Goal: Task Accomplishment & Management: Manage account settings

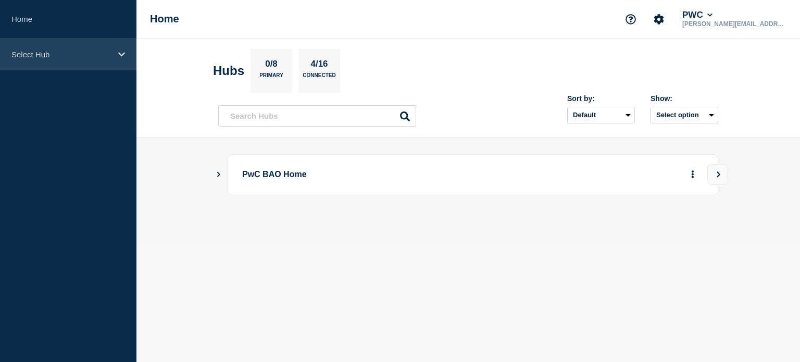
click at [121, 54] on icon at bounding box center [121, 54] width 7 height 4
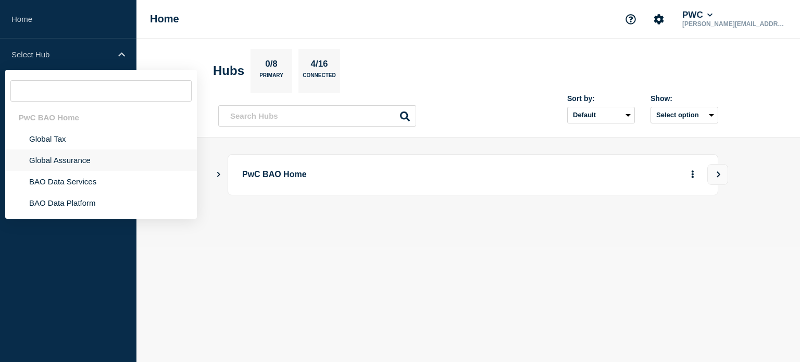
click at [49, 159] on li "Global Assurance" at bounding box center [101, 160] width 192 height 21
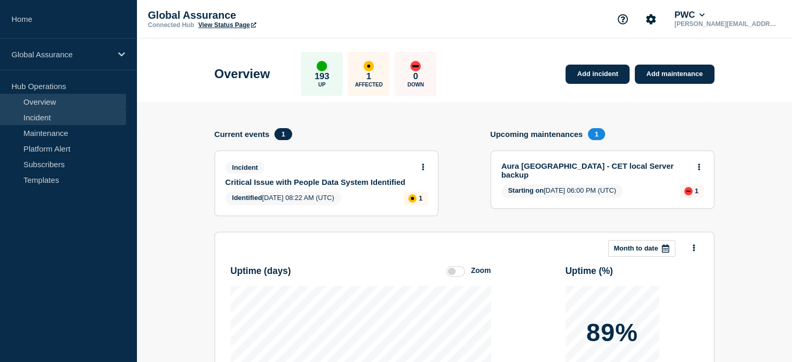
click at [43, 117] on link "Incident" at bounding box center [63, 117] width 126 height 16
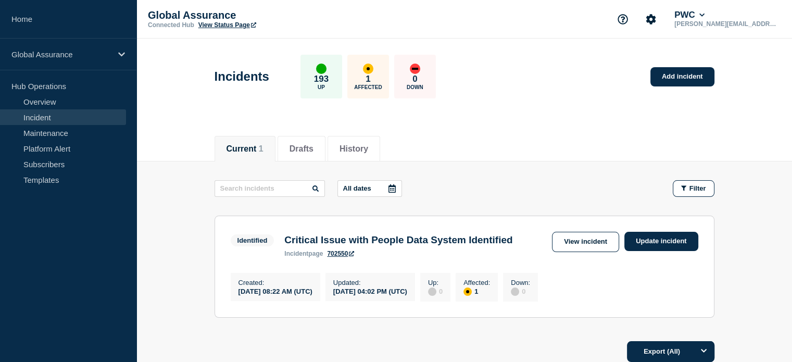
click at [392, 189] on icon at bounding box center [392, 188] width 8 height 8
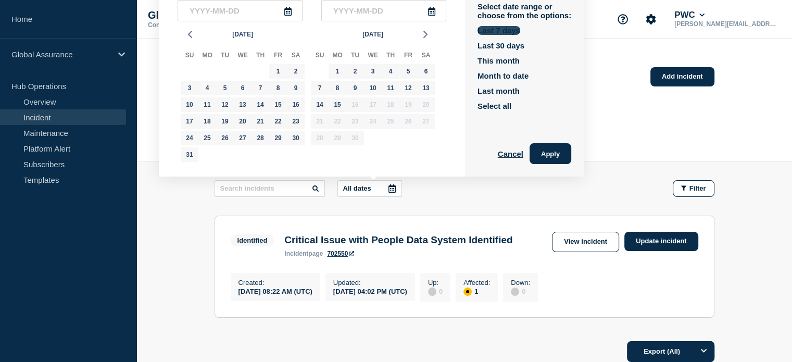
click at [490, 31] on button "Last 7 days" at bounding box center [499, 30] width 43 height 9
type input "2025-09-09"
type input "2025-09-15"
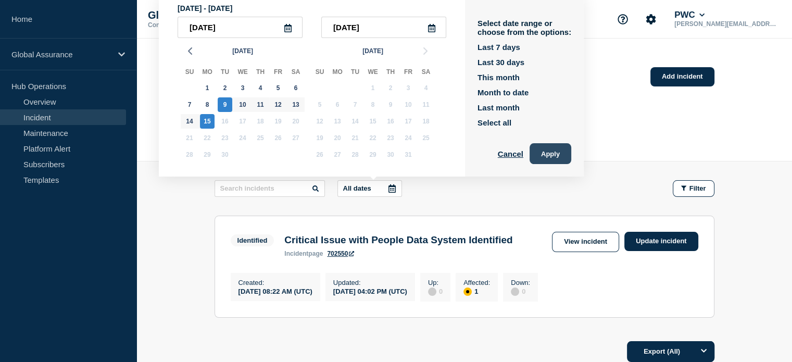
click at [548, 154] on button "Apply" at bounding box center [551, 153] width 42 height 21
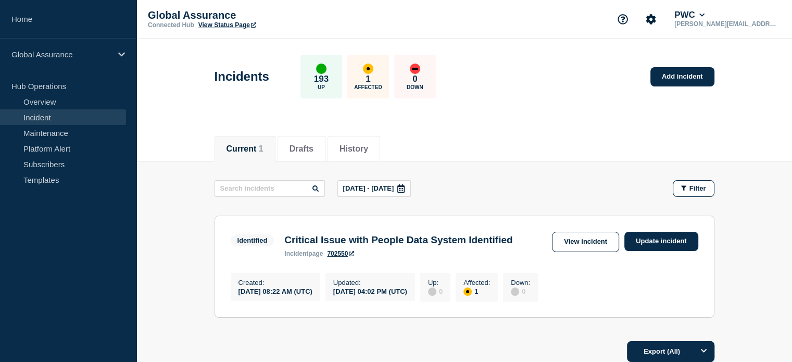
click at [379, 87] on p "Affected" at bounding box center [368, 87] width 28 height 6
click at [39, 117] on link "Incident" at bounding box center [63, 117] width 126 height 16
click at [367, 146] on button "History" at bounding box center [354, 148] width 29 height 9
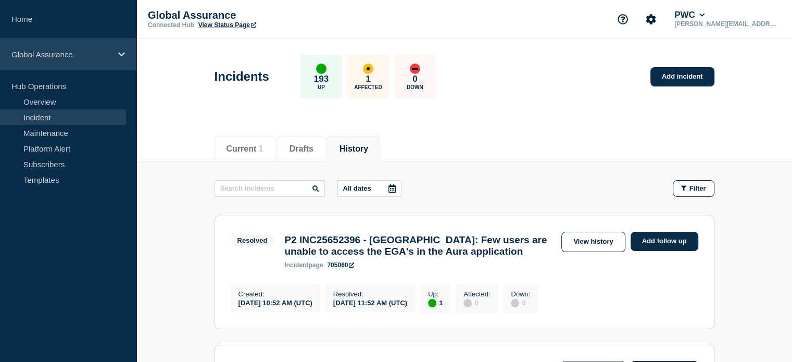
click at [123, 51] on icon at bounding box center [121, 55] width 7 height 8
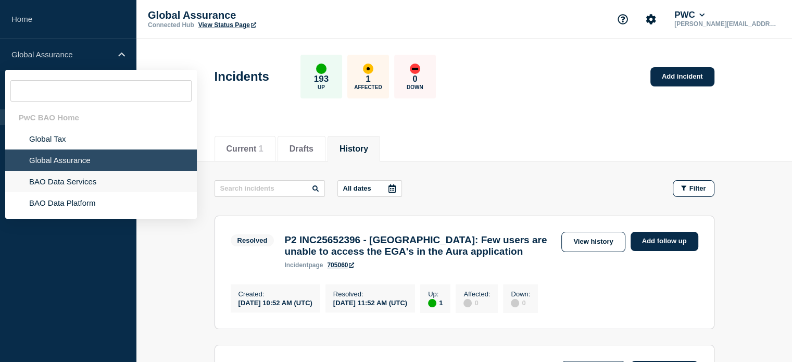
click at [69, 183] on li "BAO Data Services" at bounding box center [101, 181] width 192 height 21
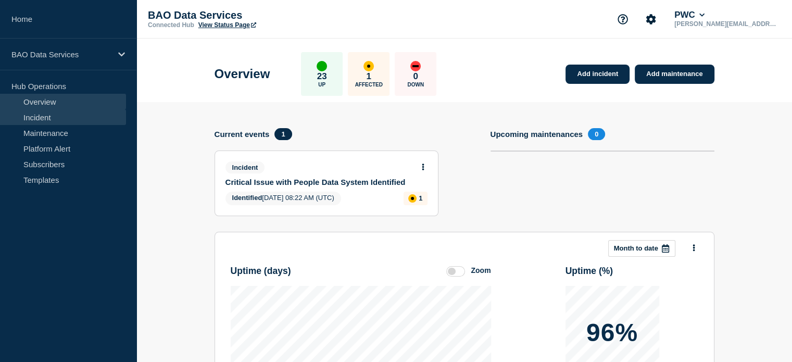
click at [35, 119] on link "Incident" at bounding box center [63, 117] width 126 height 16
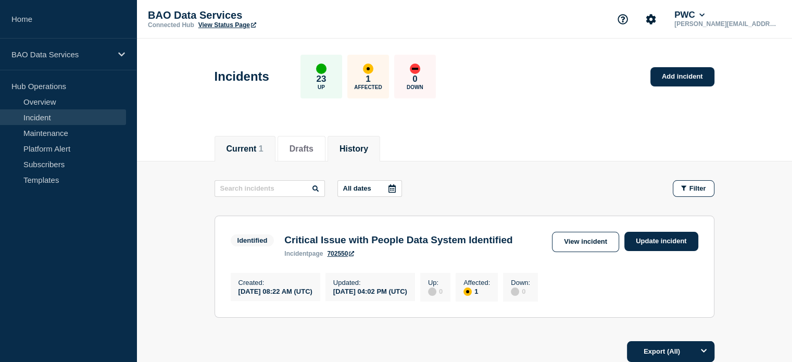
click at [368, 148] on button "History" at bounding box center [354, 148] width 29 height 9
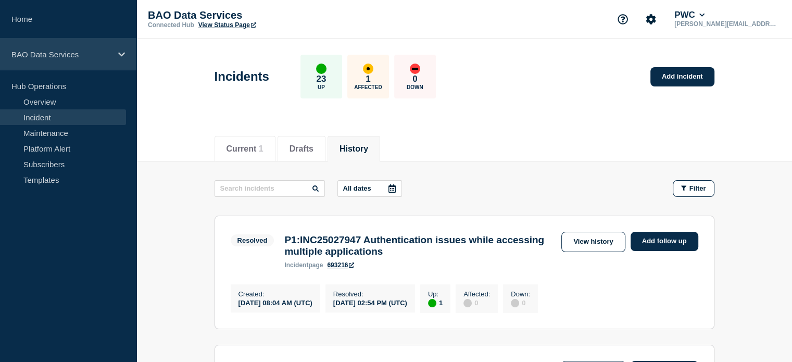
click at [118, 55] on icon at bounding box center [121, 55] width 7 height 8
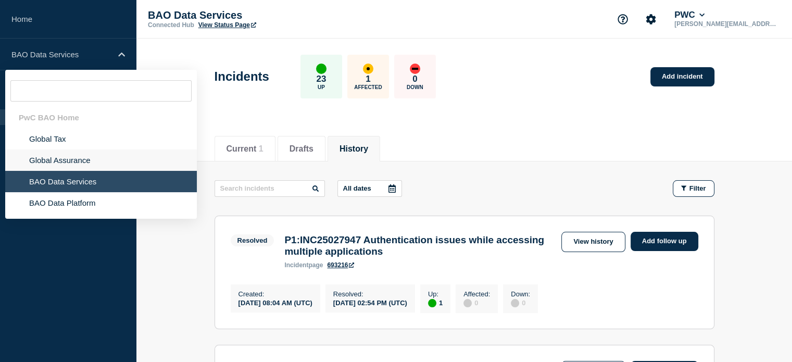
click at [46, 159] on li "Global Assurance" at bounding box center [101, 160] width 192 height 21
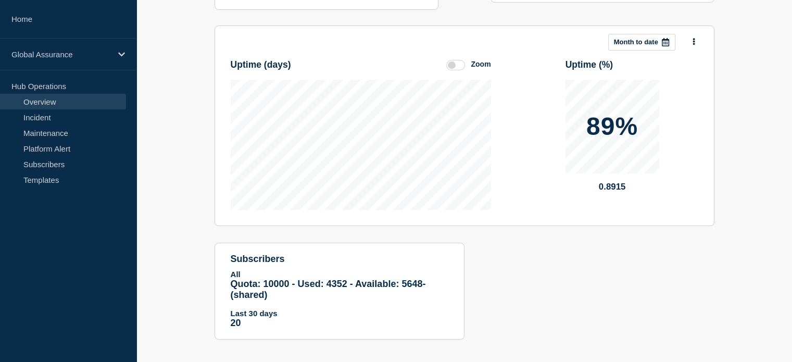
scroll to position [208, 0]
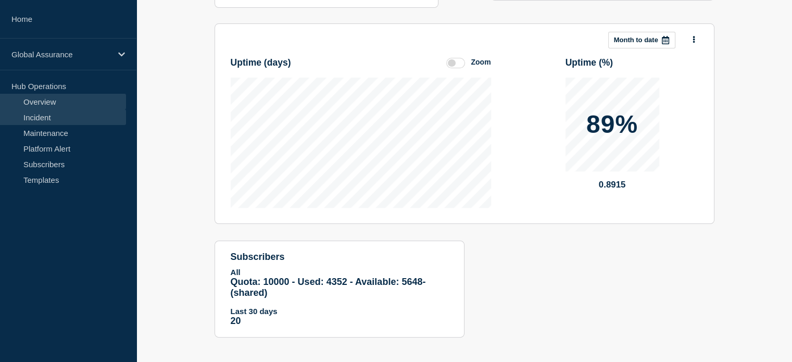
click at [42, 118] on link "Incident" at bounding box center [63, 117] width 126 height 16
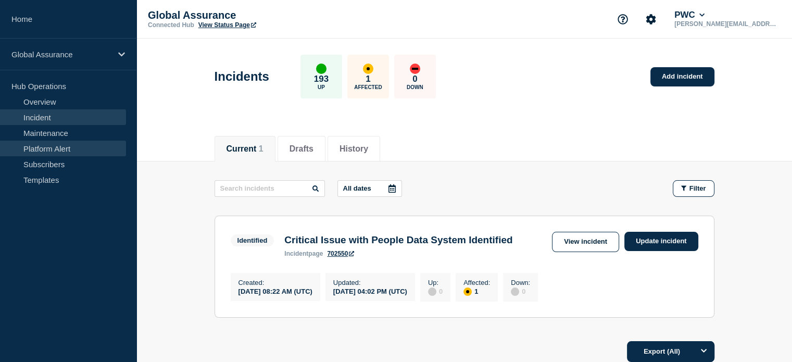
click at [55, 150] on link "Platform Alert" at bounding box center [63, 149] width 126 height 16
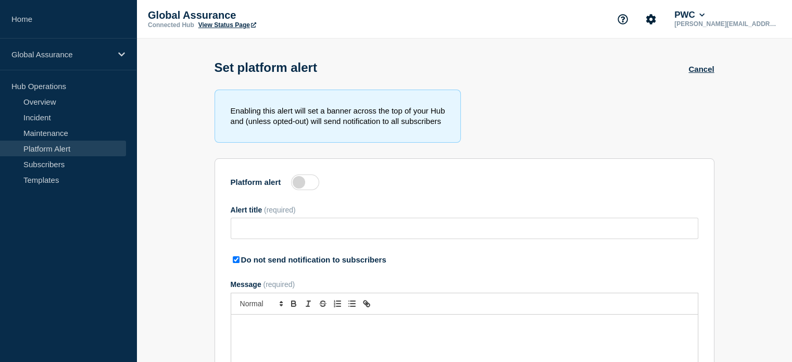
type input "Pendo for External Communications"
checkbox input "true"
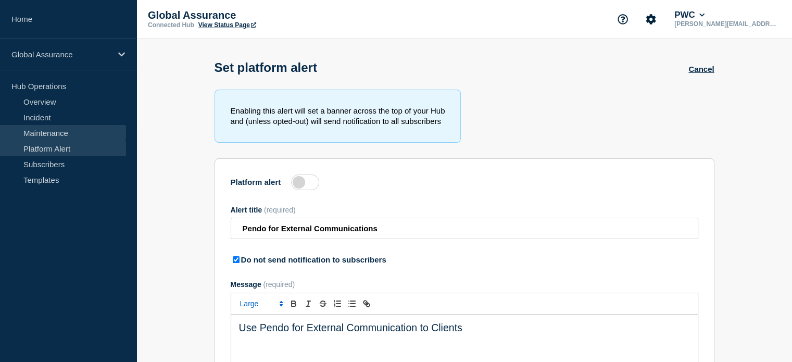
click at [45, 133] on link "Maintenance" at bounding box center [63, 133] width 126 height 16
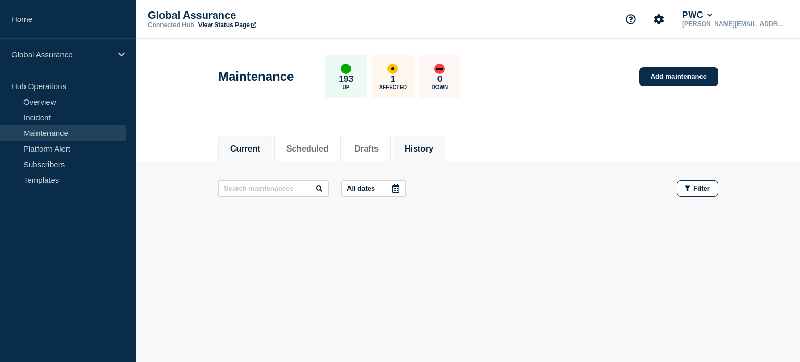
click at [433, 147] on button "History" at bounding box center [419, 148] width 29 height 9
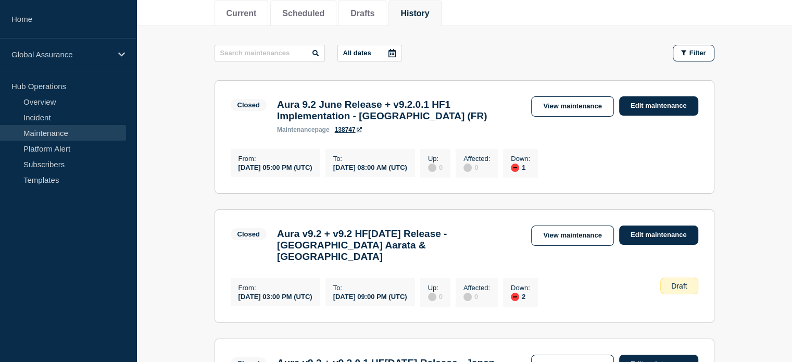
scroll to position [156, 0]
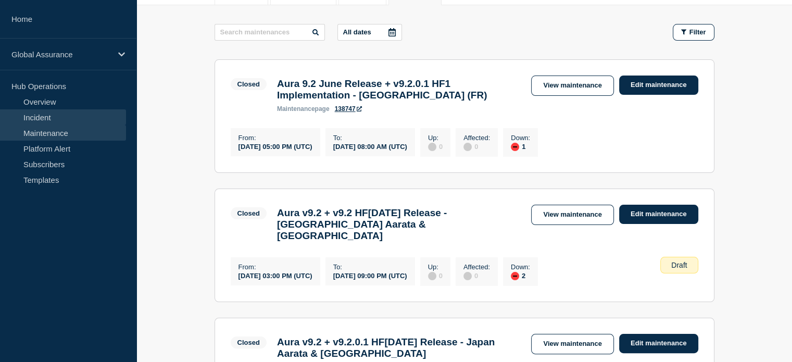
click at [46, 120] on link "Incident" at bounding box center [63, 117] width 126 height 16
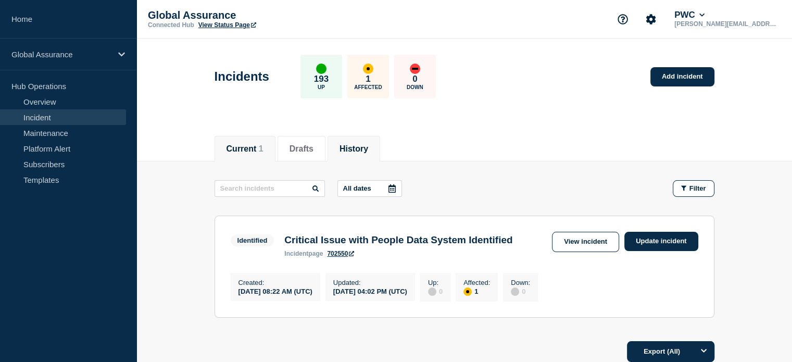
click at [361, 148] on button "History" at bounding box center [354, 148] width 29 height 9
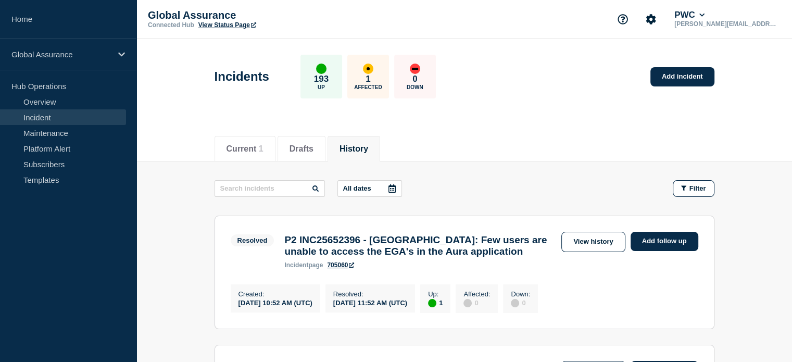
click at [368, 140] on li "History" at bounding box center [354, 149] width 53 height 26
click at [376, 187] on button "All dates" at bounding box center [370, 188] width 65 height 17
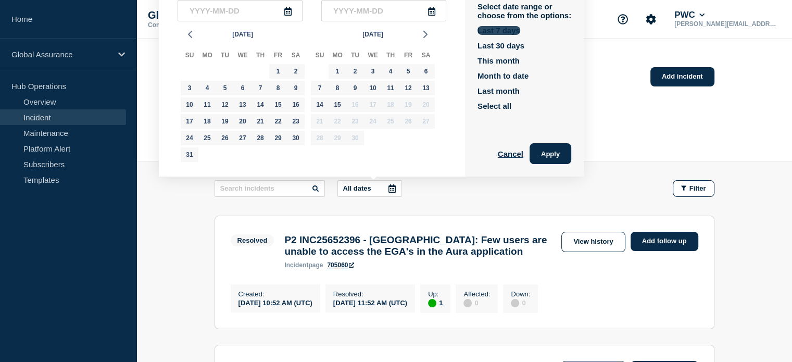
click at [504, 32] on button "Last 7 days" at bounding box center [499, 30] width 43 height 9
type input "2025-09-09"
type input "2025-09-15"
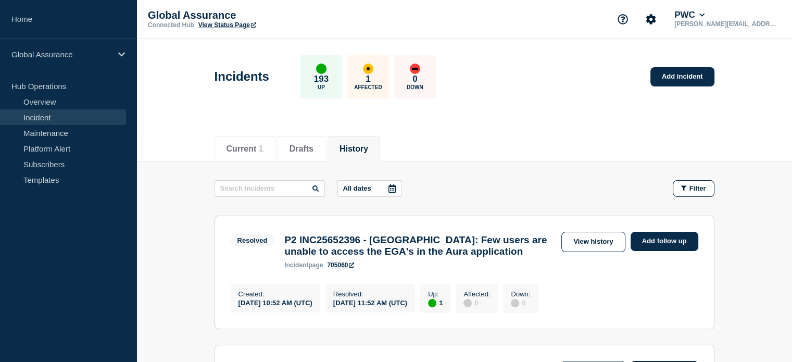
click at [395, 186] on icon at bounding box center [392, 188] width 7 height 8
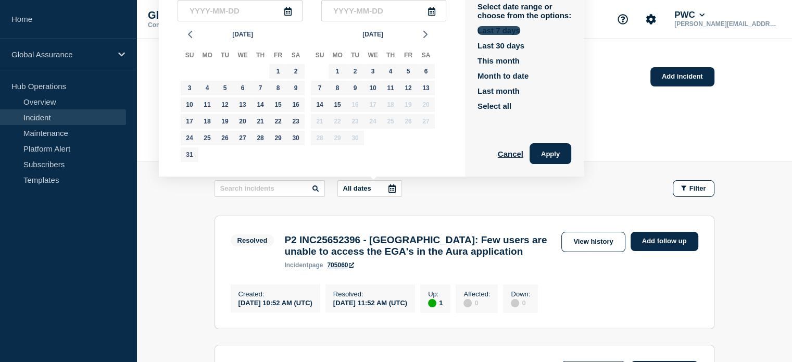
click at [506, 31] on button "Last 7 days" at bounding box center [499, 30] width 43 height 9
type input "2025-09-09"
type input "2025-09-15"
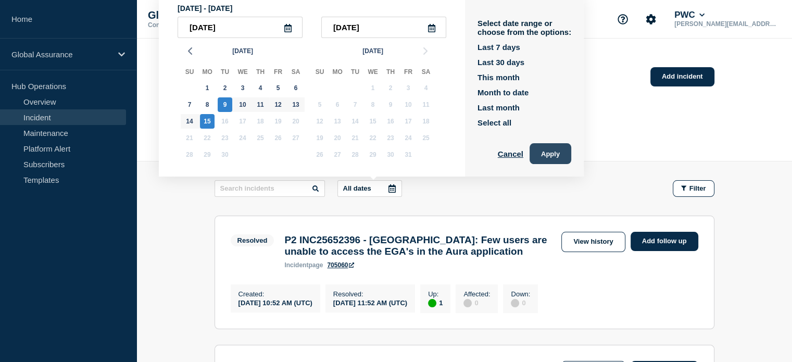
click at [561, 155] on button "Apply" at bounding box center [551, 153] width 42 height 21
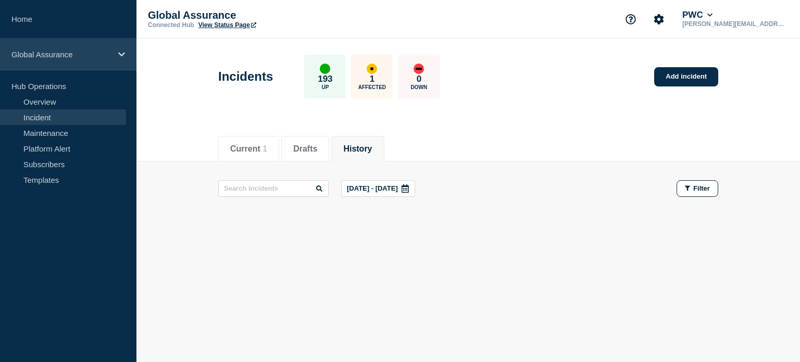
click at [120, 53] on icon at bounding box center [121, 55] width 7 height 8
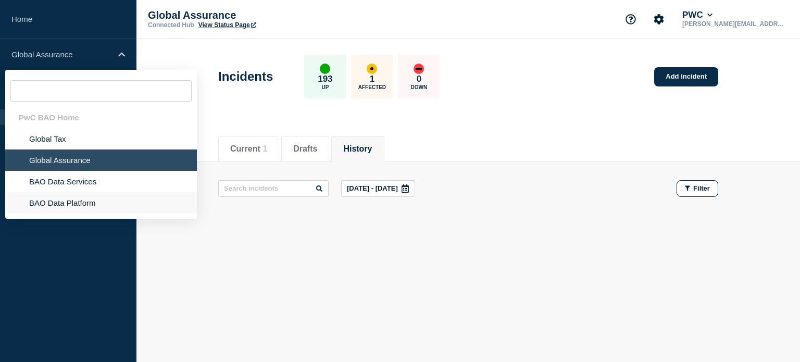
click at [57, 203] on li "BAO Data Platform" at bounding box center [101, 202] width 192 height 21
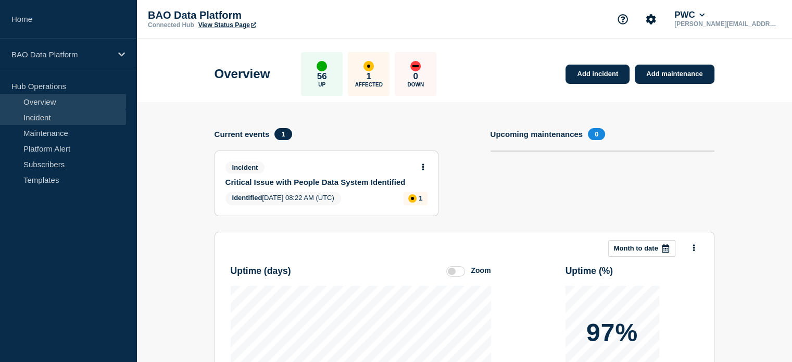
click at [44, 121] on link "Incident" at bounding box center [63, 117] width 126 height 16
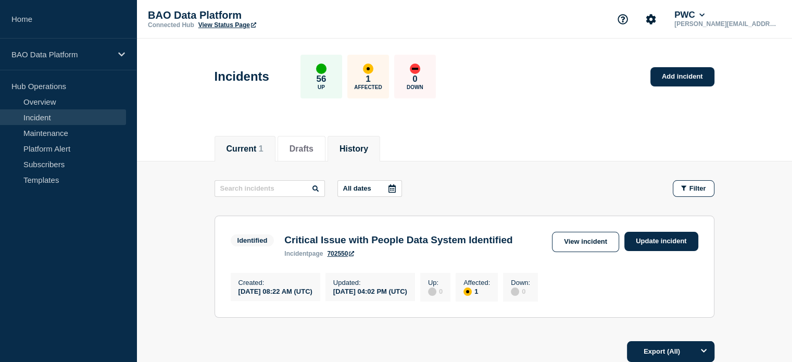
click at [364, 144] on button "History" at bounding box center [354, 148] width 29 height 9
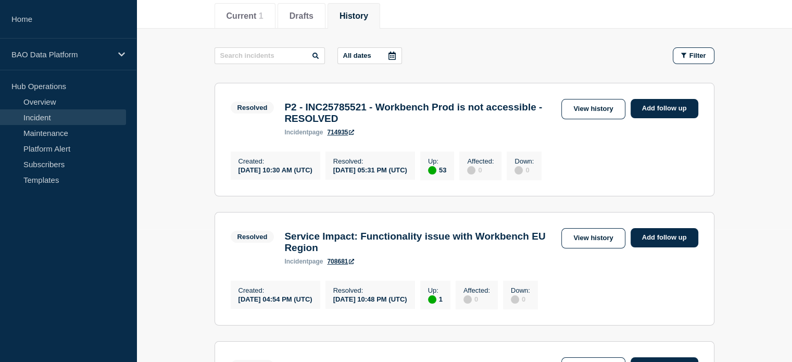
scroll to position [156, 0]
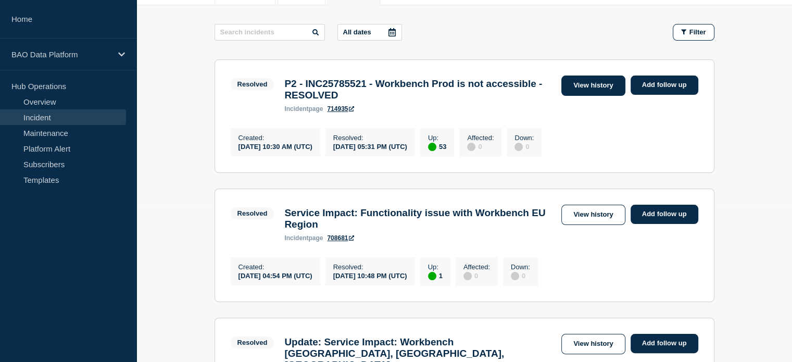
click at [593, 87] on link "View history" at bounding box center [594, 86] width 64 height 20
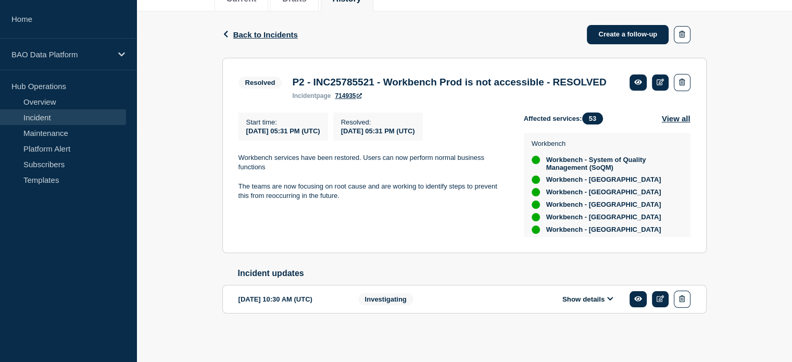
scroll to position [167, 0]
click at [612, 300] on icon at bounding box center [610, 298] width 6 height 7
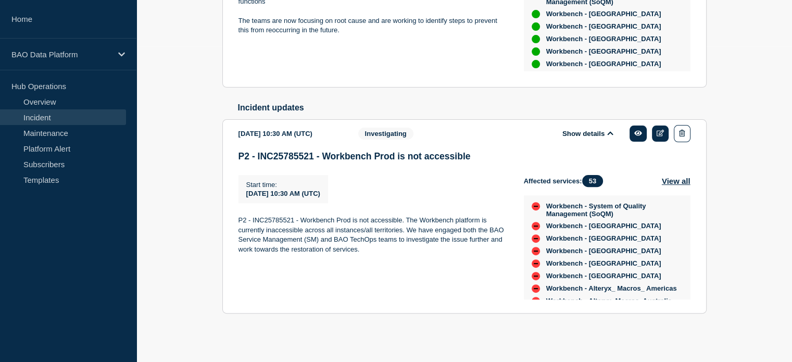
scroll to position [0, 0]
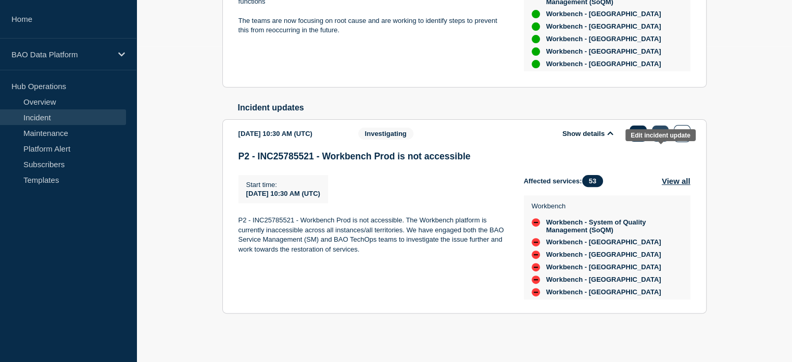
click at [658, 132] on icon at bounding box center [661, 133] width 8 height 7
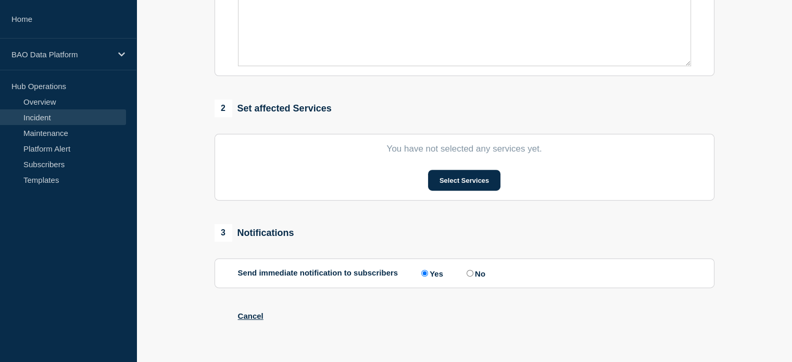
type input "P2 - INC25785521 - Workbench Prod is not accessible"
type input "2025-09-13"
type input "10:30 AM"
select select "investigating"
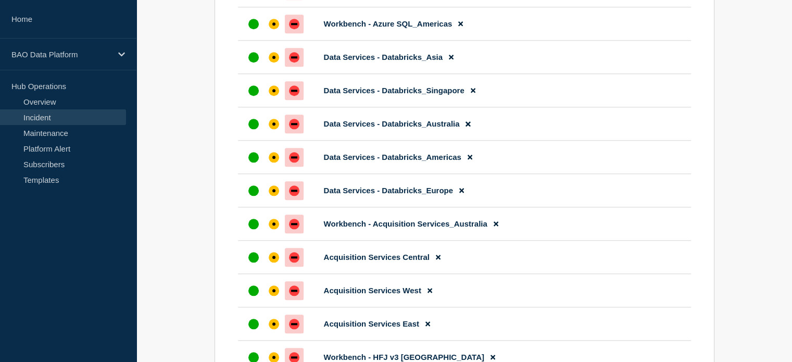
scroll to position [1077, 0]
